Goal: Download file/media

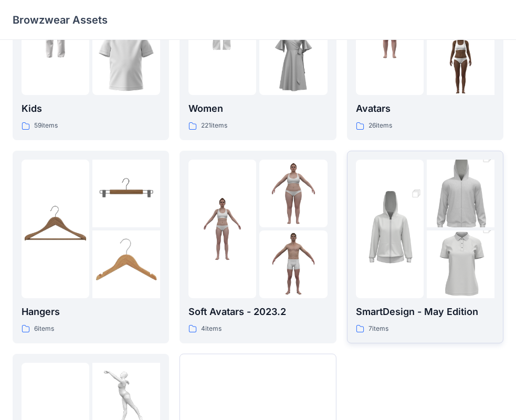
scroll to position [158, 0]
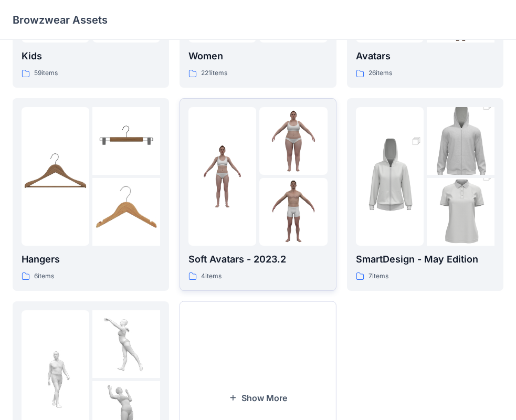
click at [238, 173] on img at bounding box center [223, 176] width 68 height 68
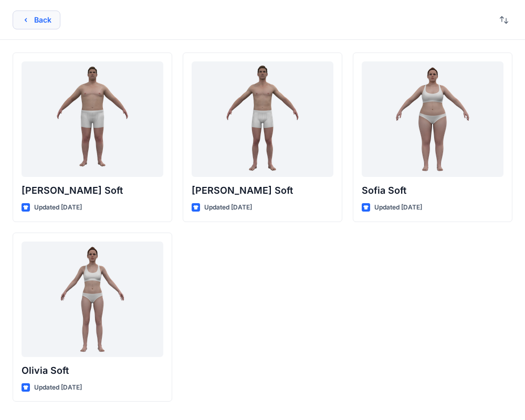
click at [20, 17] on button "Back" at bounding box center [37, 20] width 48 height 19
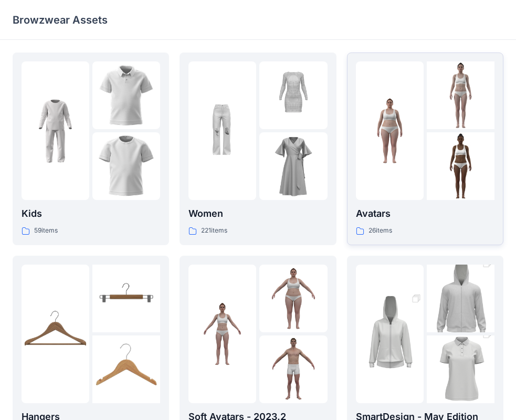
click at [401, 133] on img at bounding box center [390, 131] width 68 height 68
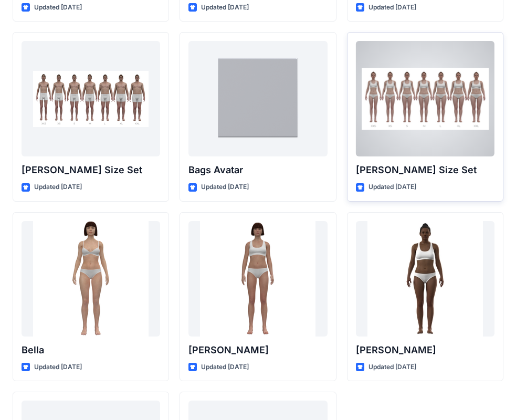
scroll to position [1096, 0]
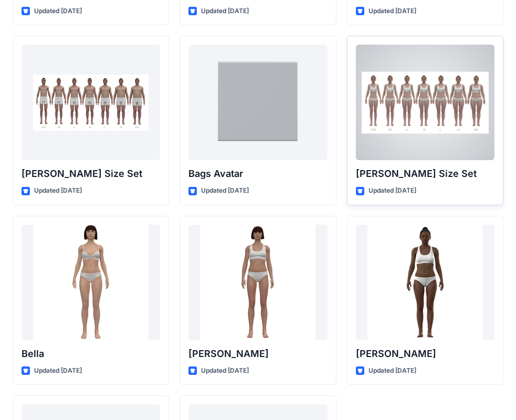
click at [427, 145] on div at bounding box center [425, 103] width 139 height 116
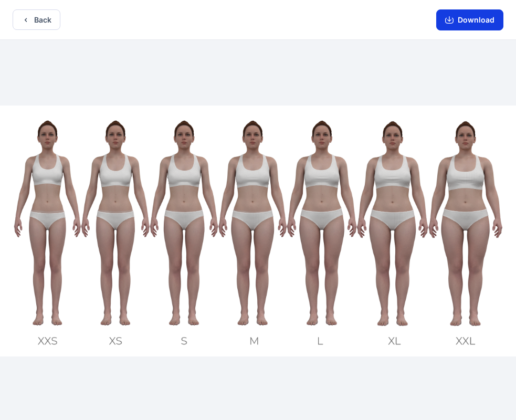
click at [490, 22] on button "Download" at bounding box center [469, 19] width 67 height 21
